Goal: Task Accomplishment & Management: Use online tool/utility

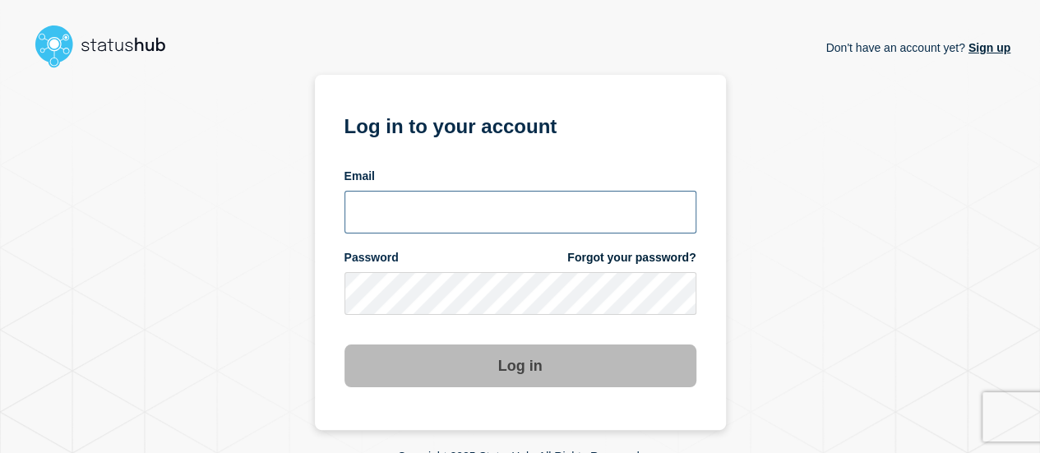
type input "[EMAIL_ADDRESS][DOMAIN_NAME]"
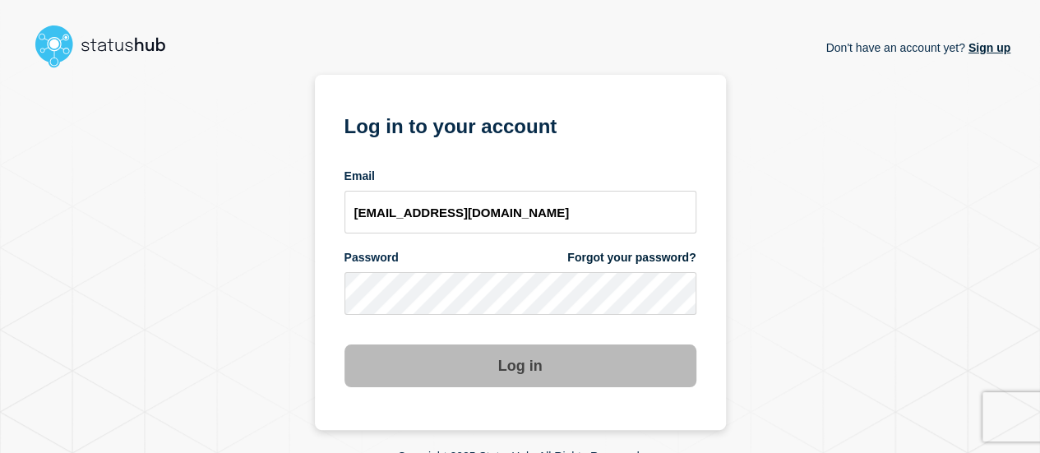
click at [513, 361] on button "Log in" at bounding box center [520, 365] width 352 height 43
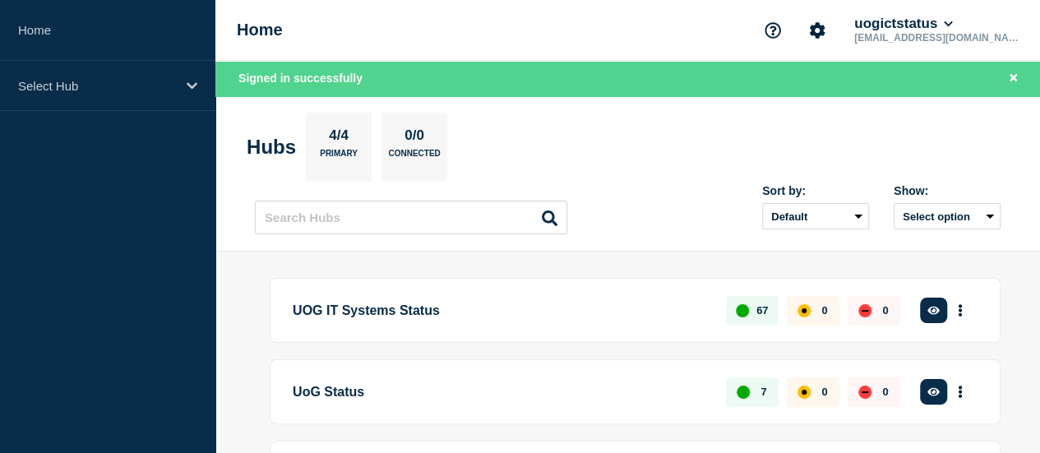
click at [244, 356] on main "UOG IT Systems Status 67 0 0 Create incident See overview UoG Status 7 0 0 Crea…" at bounding box center [627, 460] width 825 height 417
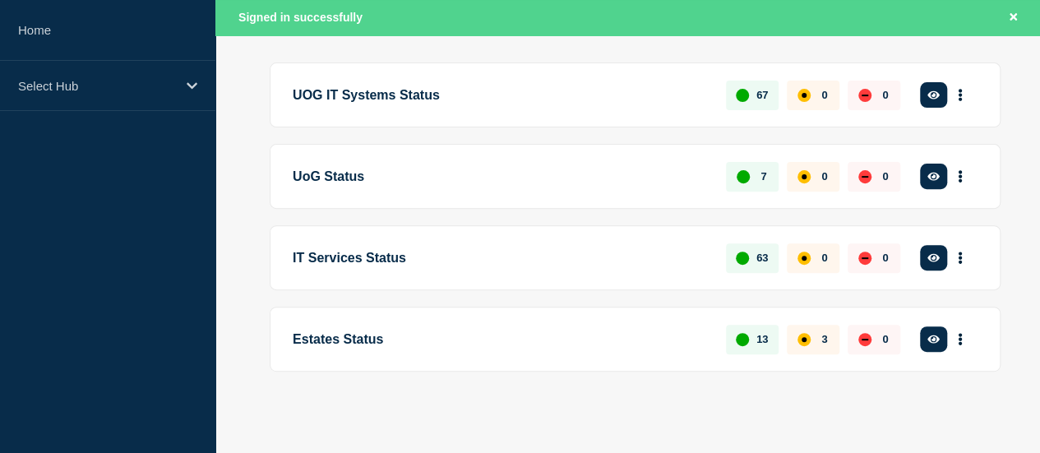
scroll to position [222, 0]
click at [0, 0] on button "See overview" at bounding box center [0, 0] width 0 height 0
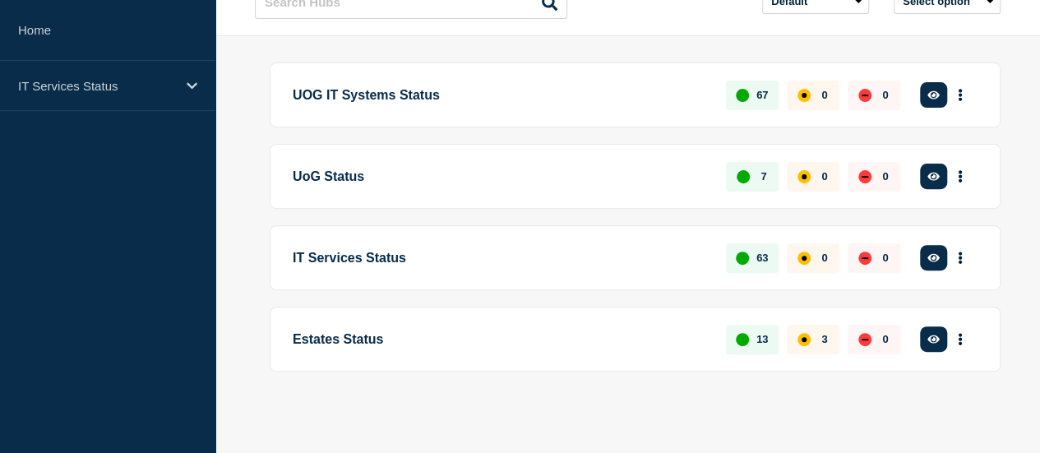
scroll to position [187, 0]
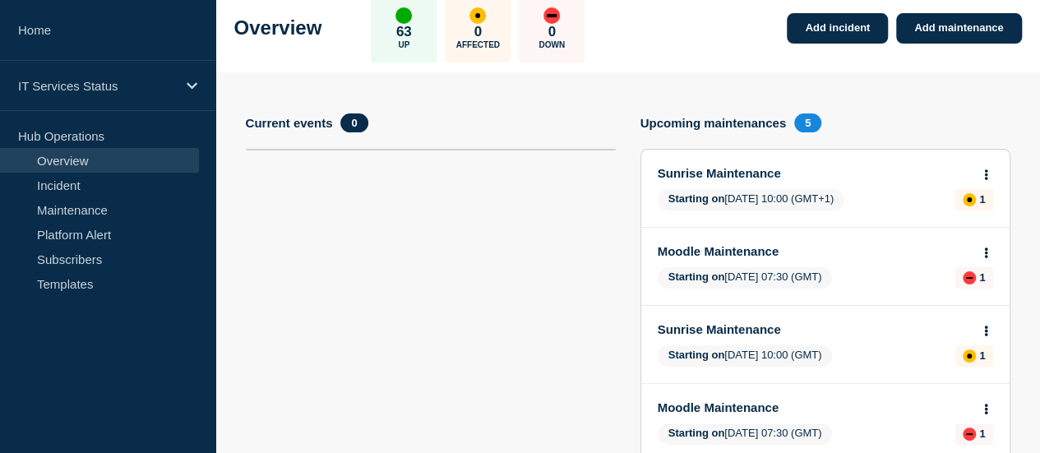
scroll to position [88, 0]
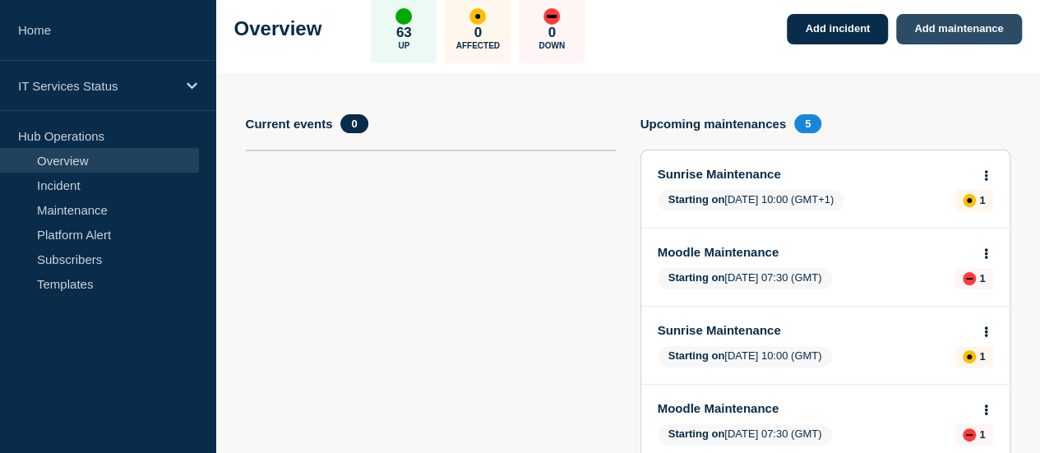
click at [977, 19] on link "Add maintenance" at bounding box center [958, 29] width 125 height 30
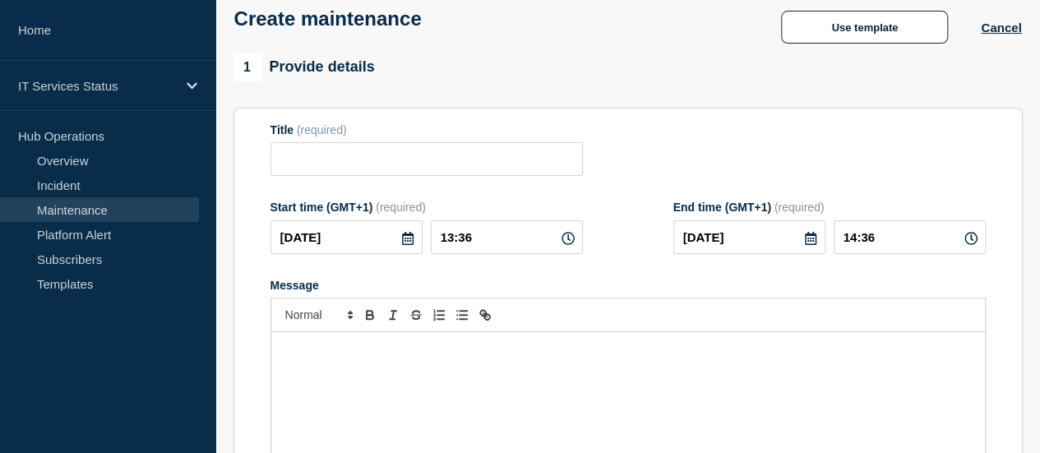
click at [462, 376] on div "Message" at bounding box center [628, 430] width 714 height 197
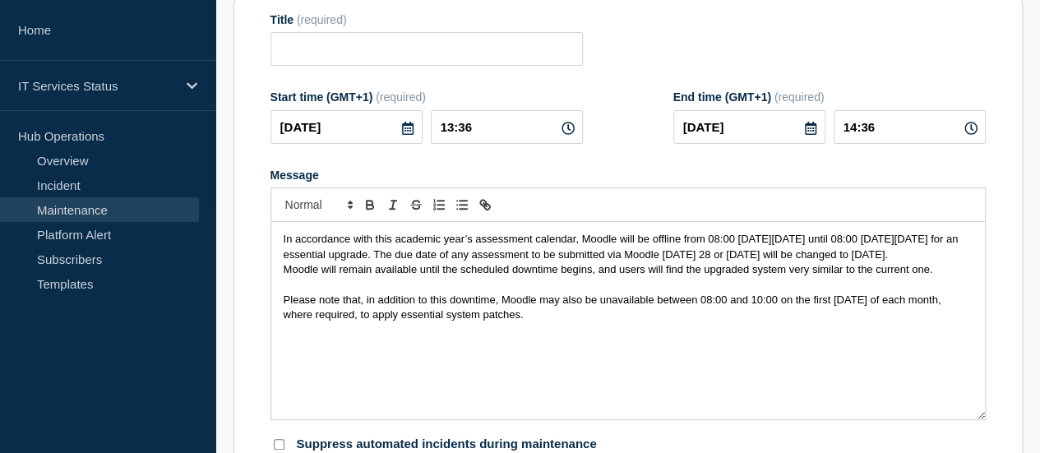
scroll to position [197, 0]
click at [402, 136] on icon at bounding box center [408, 128] width 12 height 13
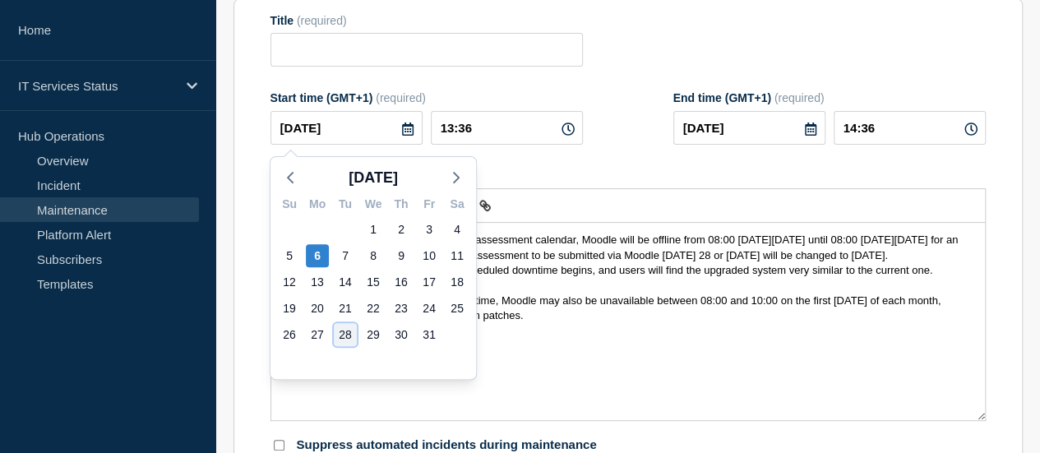
click at [349, 335] on div "28" at bounding box center [345, 334] width 23 height 23
type input "[DATE]"
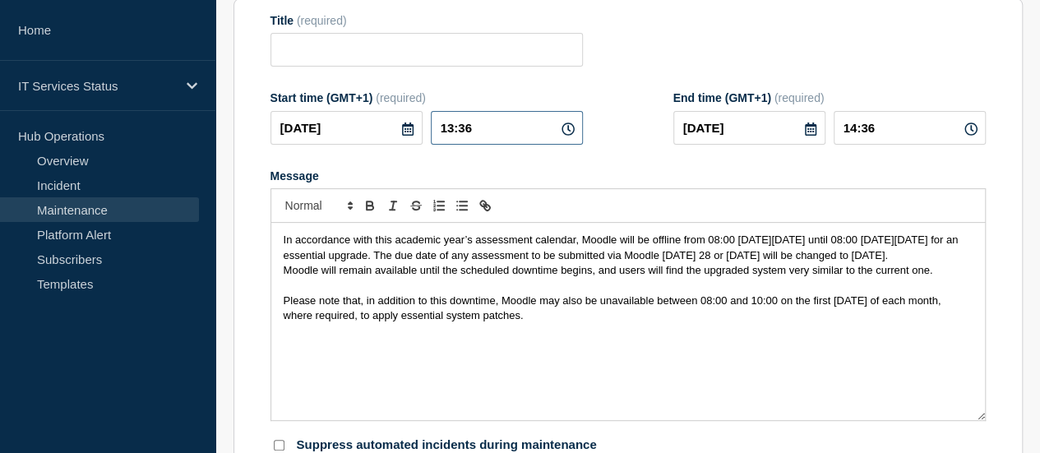
drag, startPoint x: 485, startPoint y: 137, endPoint x: 376, endPoint y: 132, distance: 109.5
click at [376, 132] on div "[DATE] 13:36" at bounding box center [426, 128] width 312 height 34
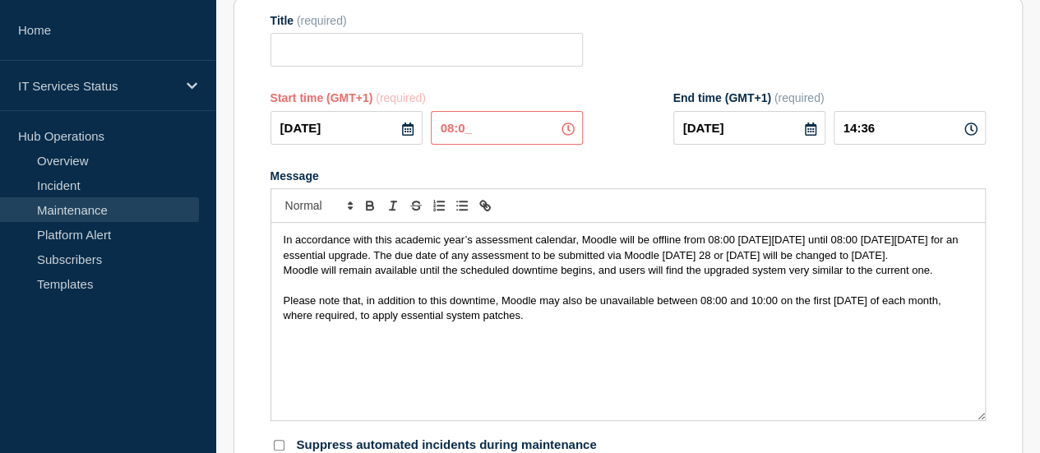
type input "08:00"
type input "09:00"
click at [805, 130] on icon at bounding box center [811, 128] width 12 height 13
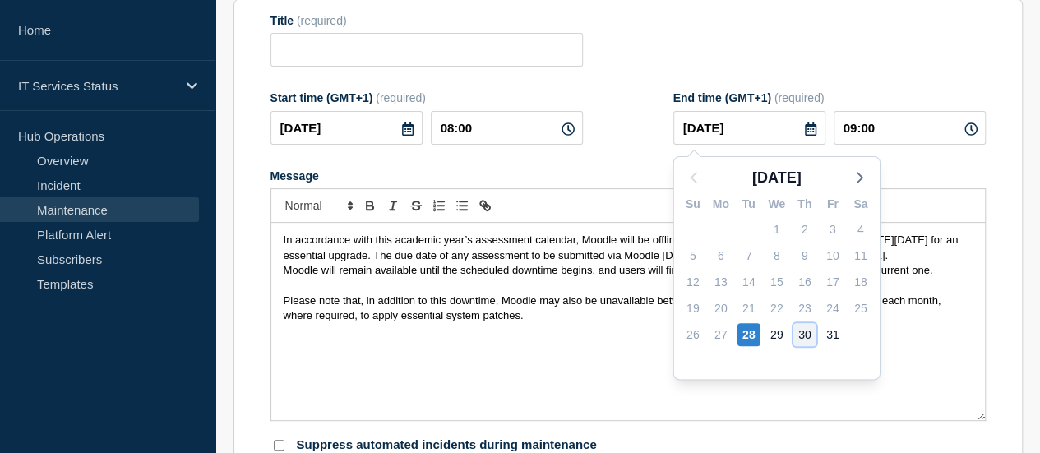
click at [804, 328] on div "30" at bounding box center [804, 334] width 23 height 23
type input "[DATE]"
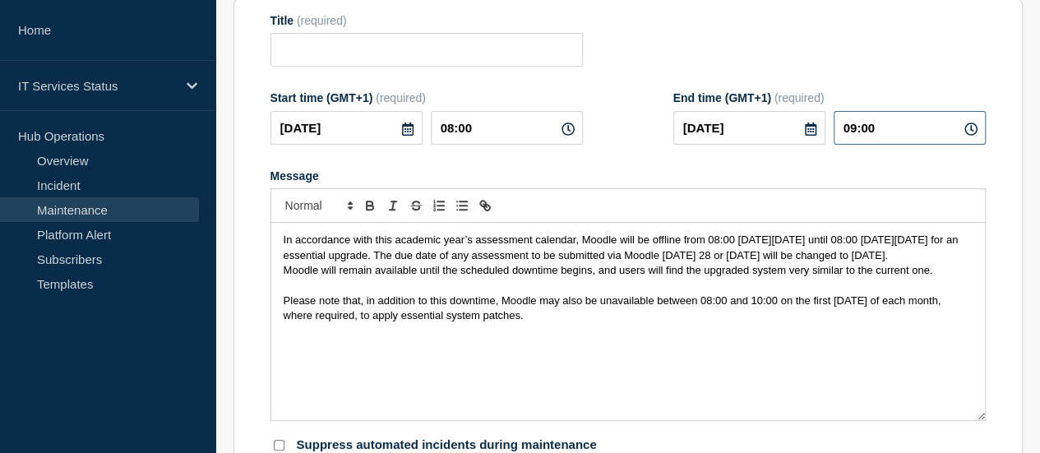
drag, startPoint x: 892, startPoint y: 118, endPoint x: 754, endPoint y: 112, distance: 138.3
click at [754, 112] on div "End time (GMT+1) (required) [DATE] 09:00" at bounding box center [829, 117] width 312 height 53
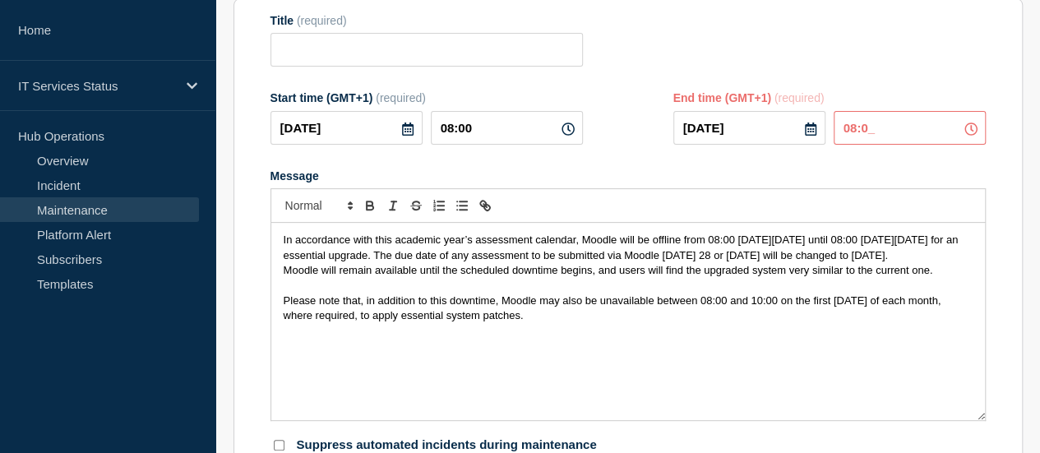
type input "08:00"
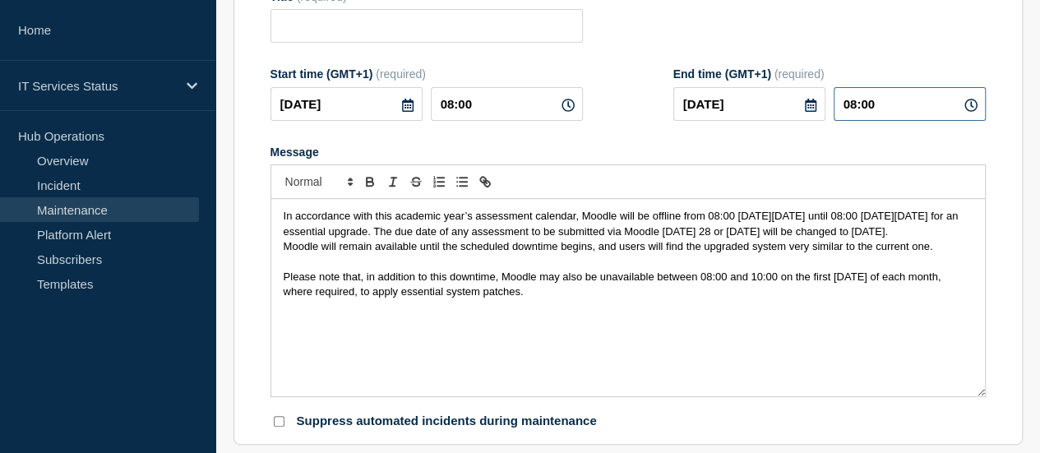
scroll to position [222, 0]
click at [483, 238] on p "In accordance with this academic year’s assessment calendar, Moodle will be off…" at bounding box center [628, 223] width 689 height 30
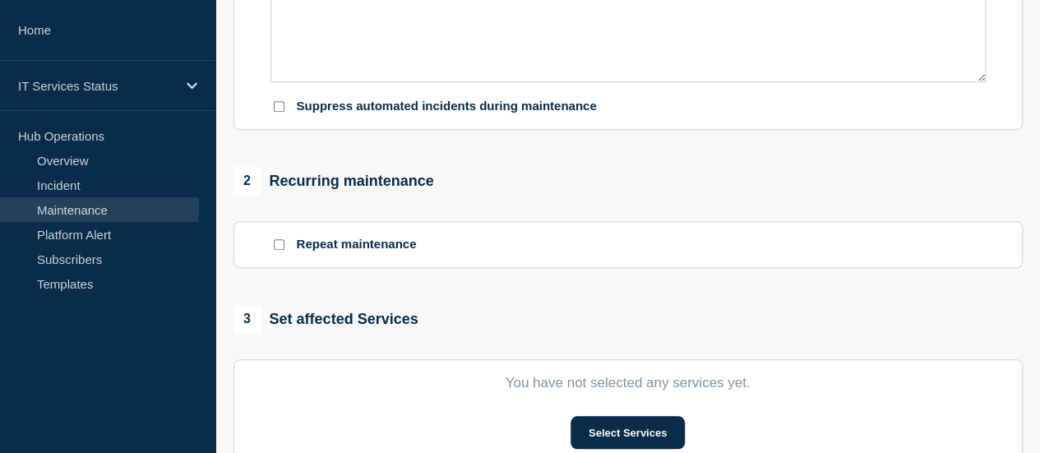
scroll to position [617, 0]
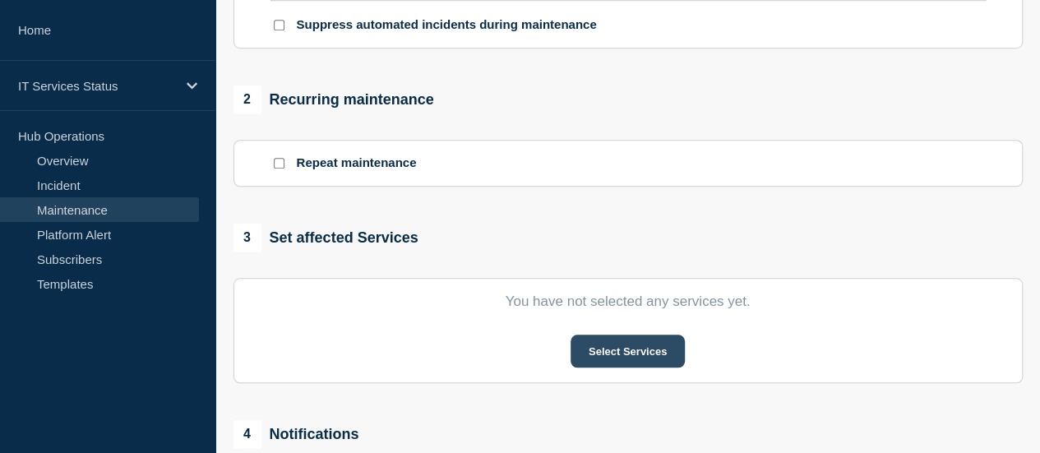
click at [599, 340] on button "Select Services" at bounding box center [628, 351] width 114 height 33
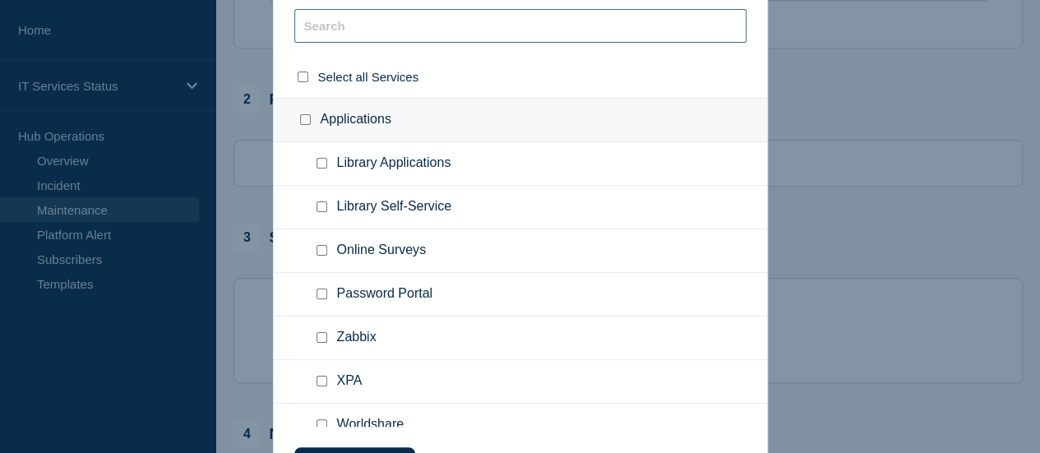
click at [411, 40] on input "text" at bounding box center [520, 26] width 452 height 34
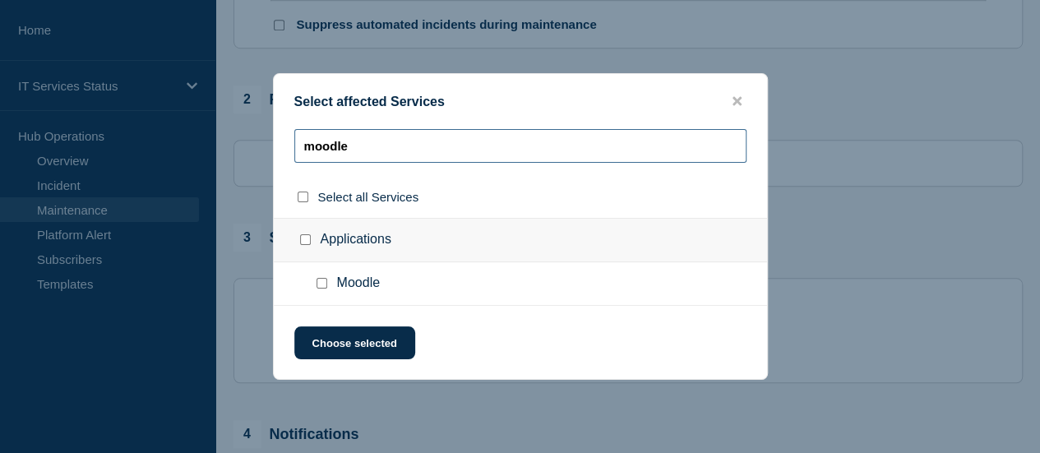
type input "moodle"
click at [320, 280] on input "Moodle checkbox" at bounding box center [322, 283] width 11 height 11
checkbox input "true"
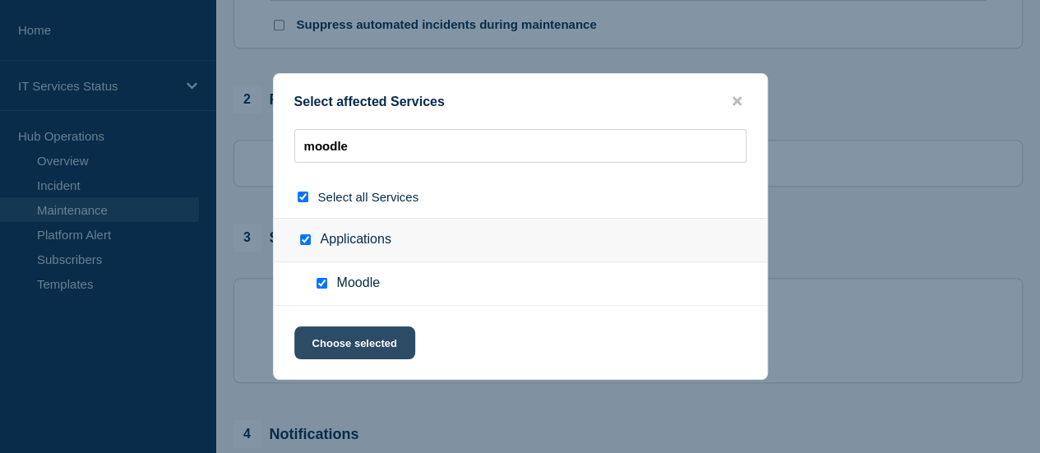
click at [349, 337] on button "Choose selected" at bounding box center [354, 342] width 121 height 33
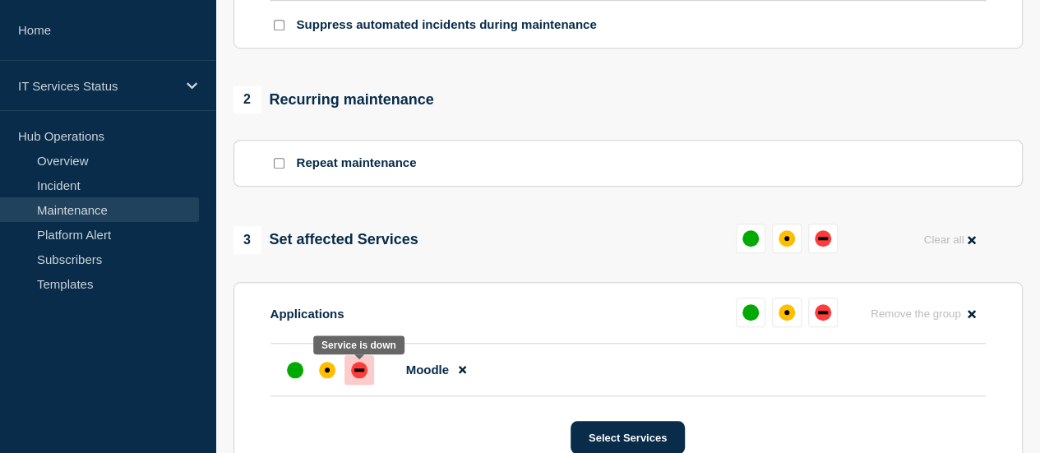
click at [356, 369] on div "down" at bounding box center [359, 370] width 16 height 16
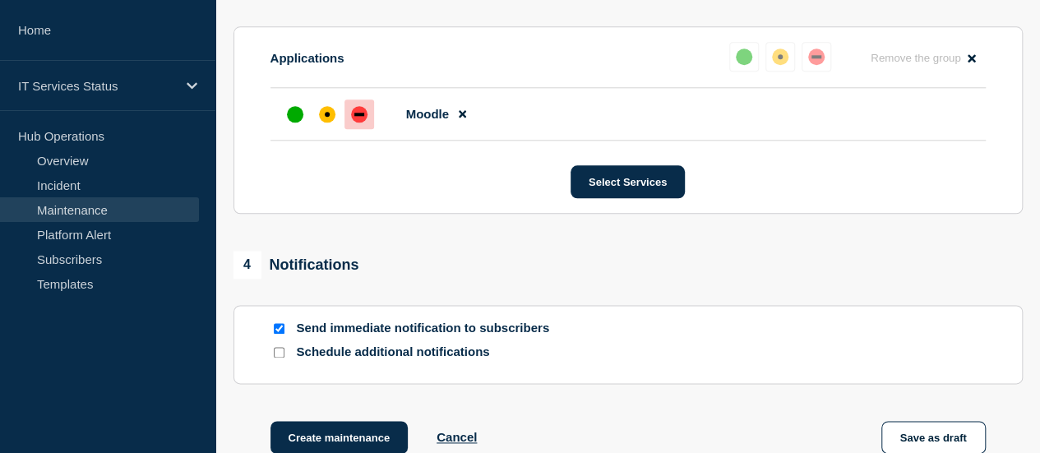
scroll to position [876, 0]
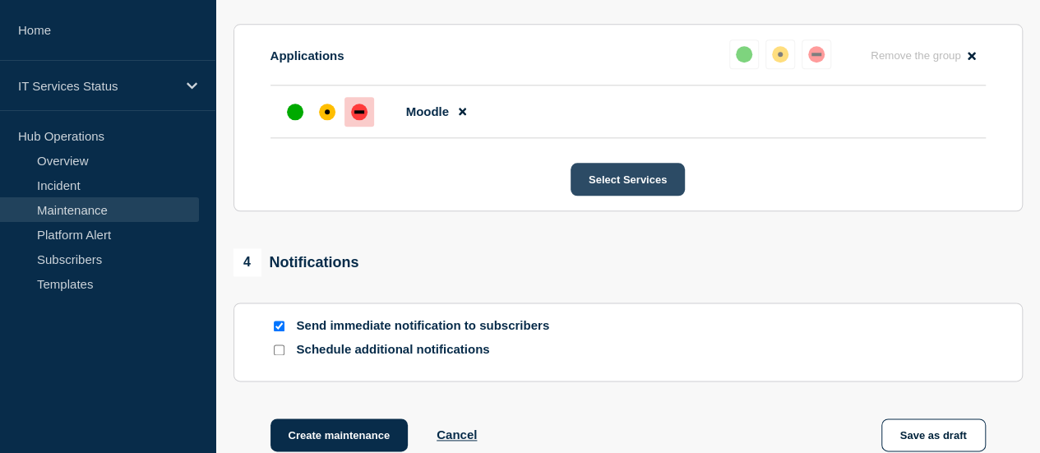
click at [636, 175] on button "Select Services" at bounding box center [628, 179] width 114 height 33
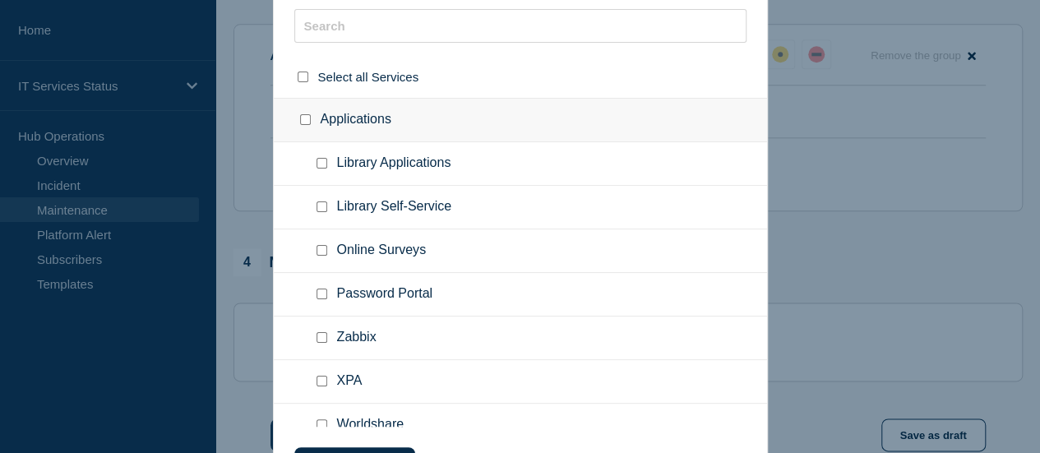
click at [848, 275] on div at bounding box center [520, 226] width 1040 height 453
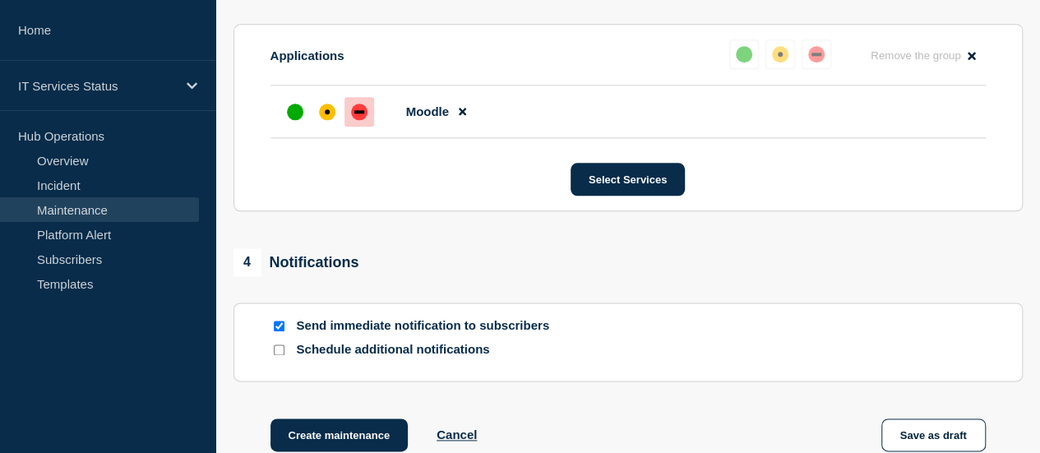
scroll to position [1066, 0]
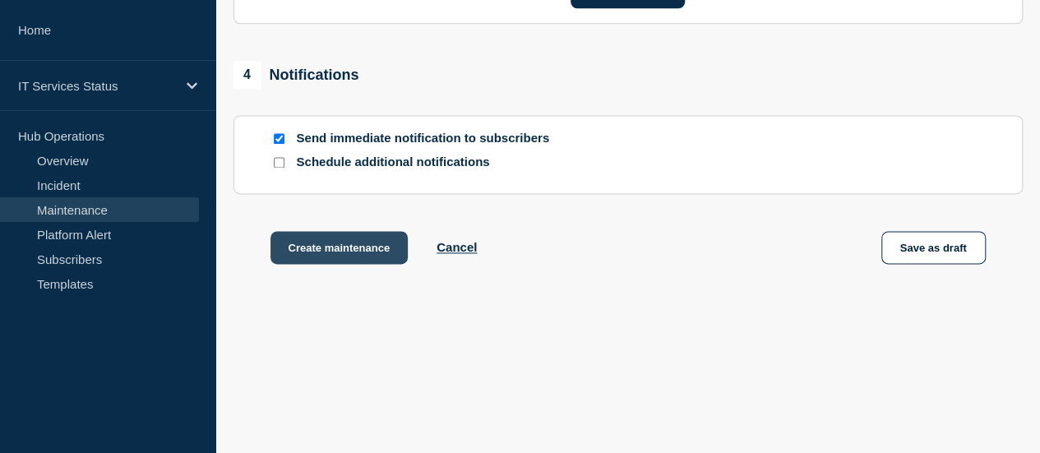
click at [360, 256] on button "Create maintenance" at bounding box center [339, 247] width 138 height 33
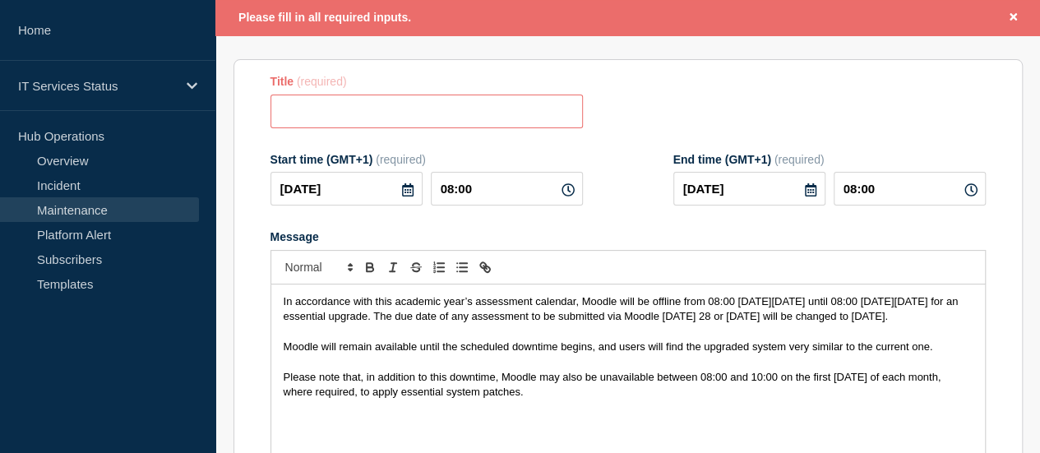
scroll to position [166, 0]
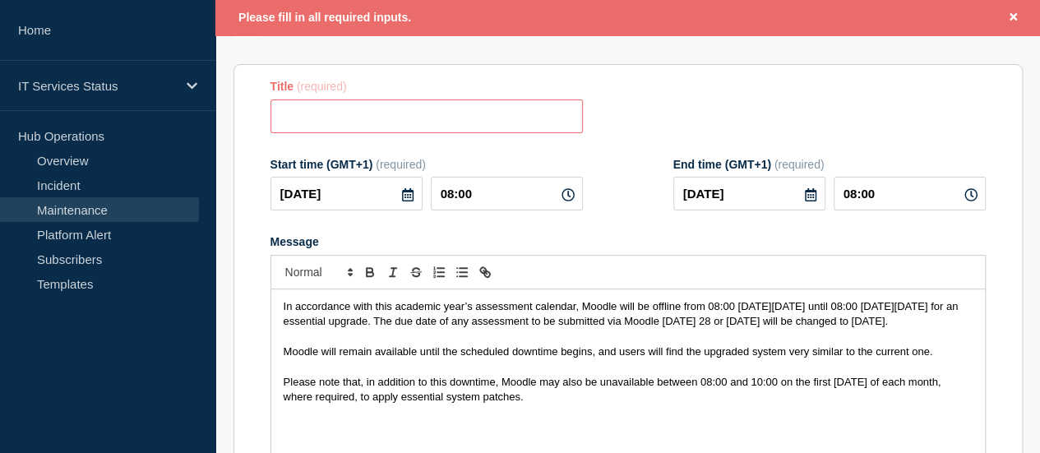
click at [349, 122] on input "Title" at bounding box center [426, 116] width 312 height 34
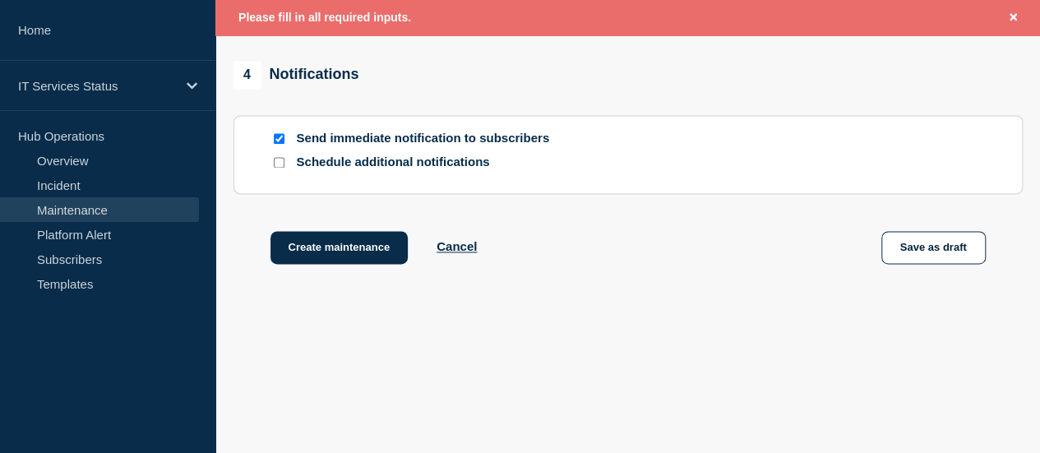
scroll to position [1100, 0]
type input "Moodle Downtime and Upgrade"
click at [317, 255] on button "Create maintenance" at bounding box center [339, 247] width 138 height 33
